Goal: Navigation & Orientation: Go to known website

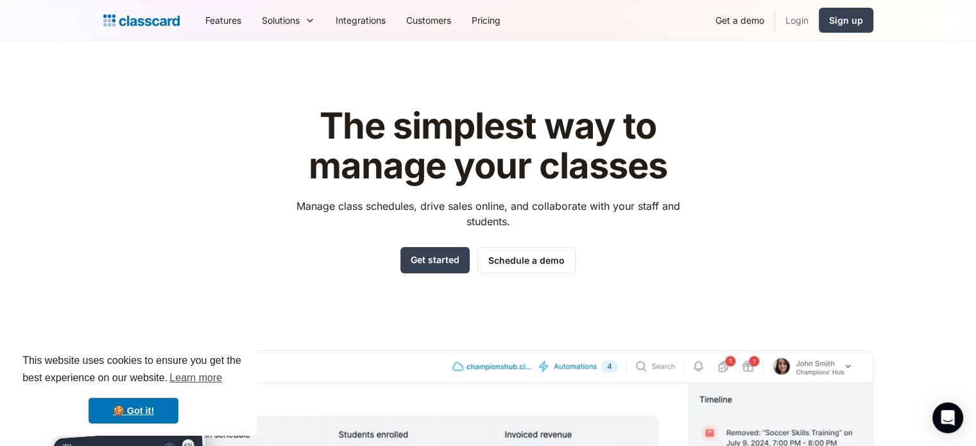
click at [789, 30] on link "Login" at bounding box center [797, 20] width 44 height 29
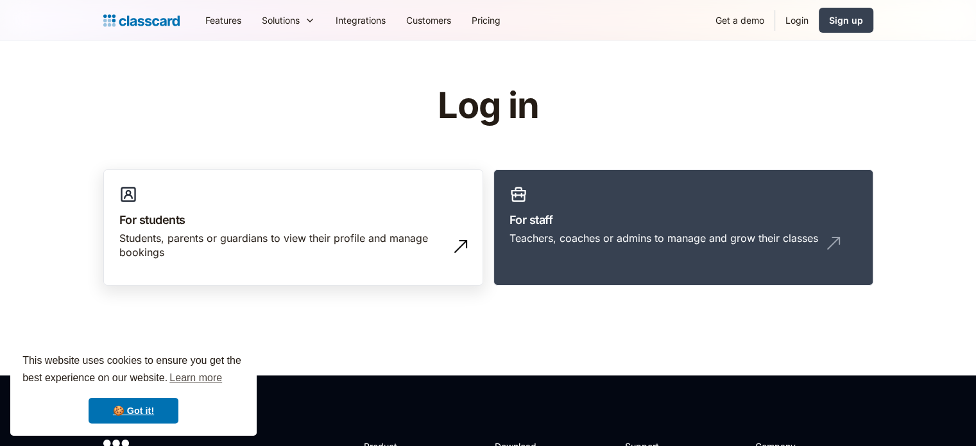
click at [468, 244] on img at bounding box center [460, 246] width 21 height 21
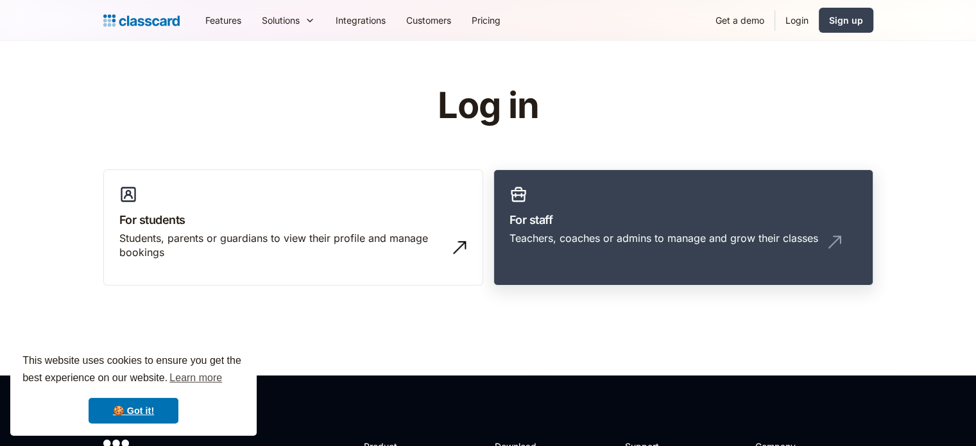
click at [562, 223] on h3 "For staff" at bounding box center [683, 219] width 348 height 17
